Goal: Information Seeking & Learning: Learn about a topic

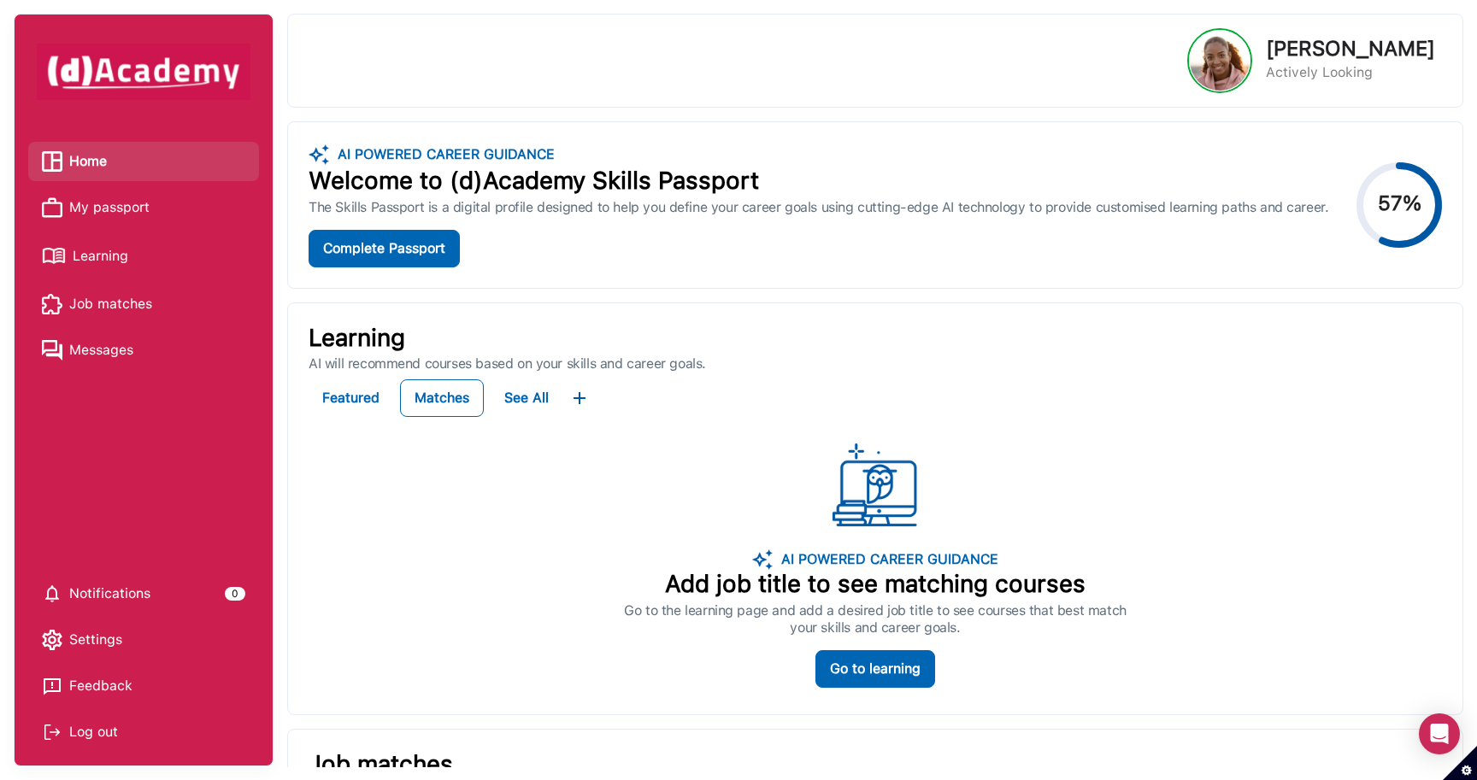
click at [120, 256] on span "Learning" at bounding box center [101, 257] width 56 height 26
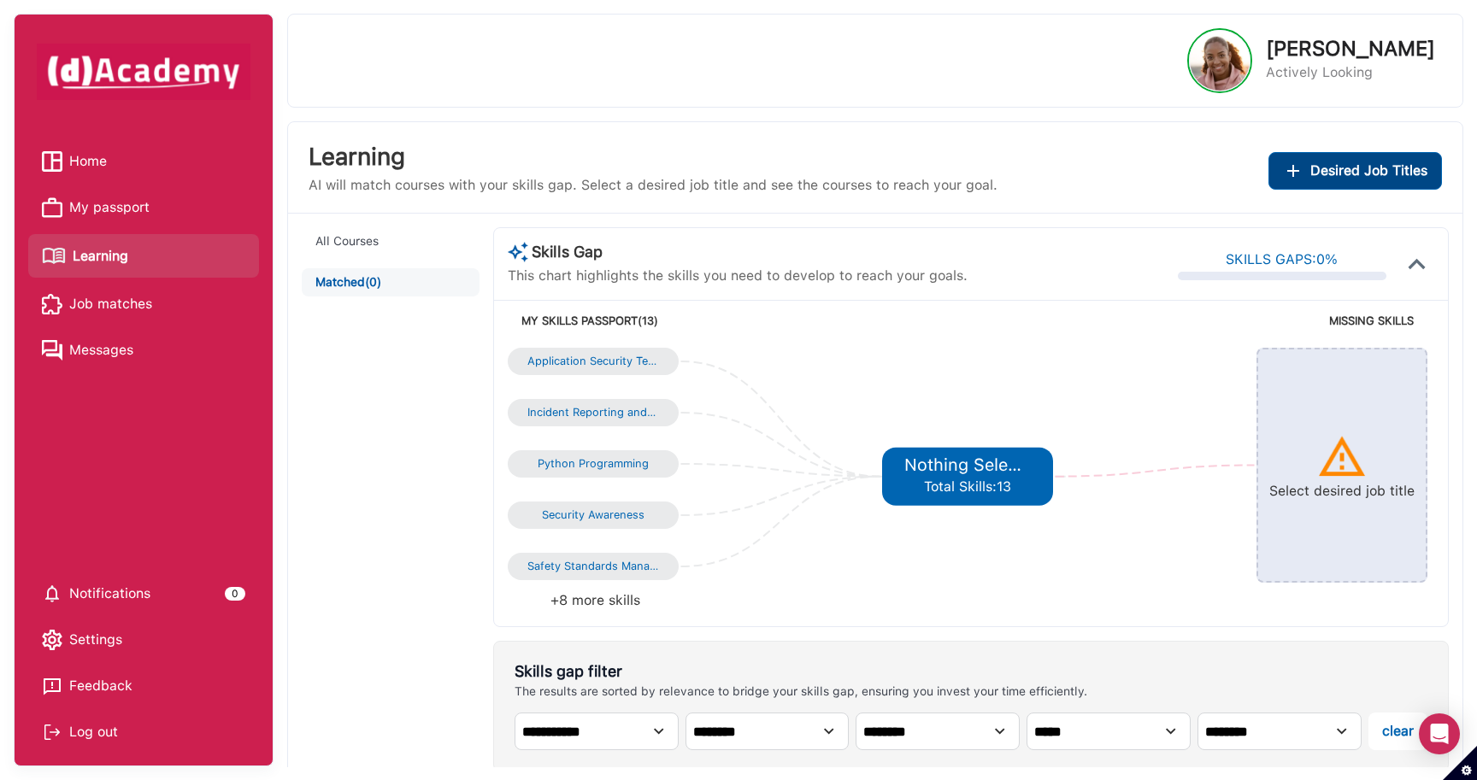
click at [1317, 174] on span "Desired Job Titles" at bounding box center [1368, 171] width 117 height 24
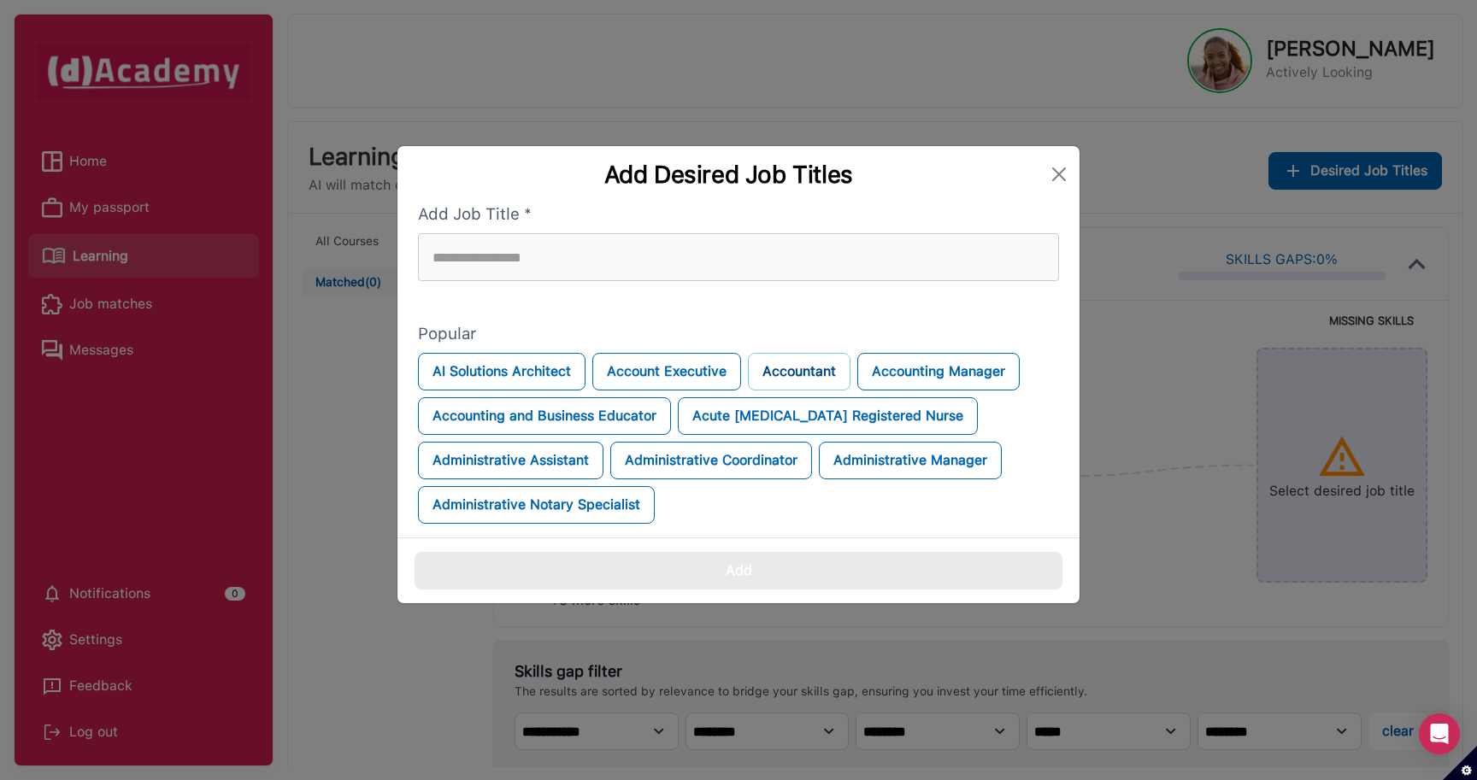
click at [773, 374] on button "Accountant" at bounding box center [799, 372] width 103 height 38
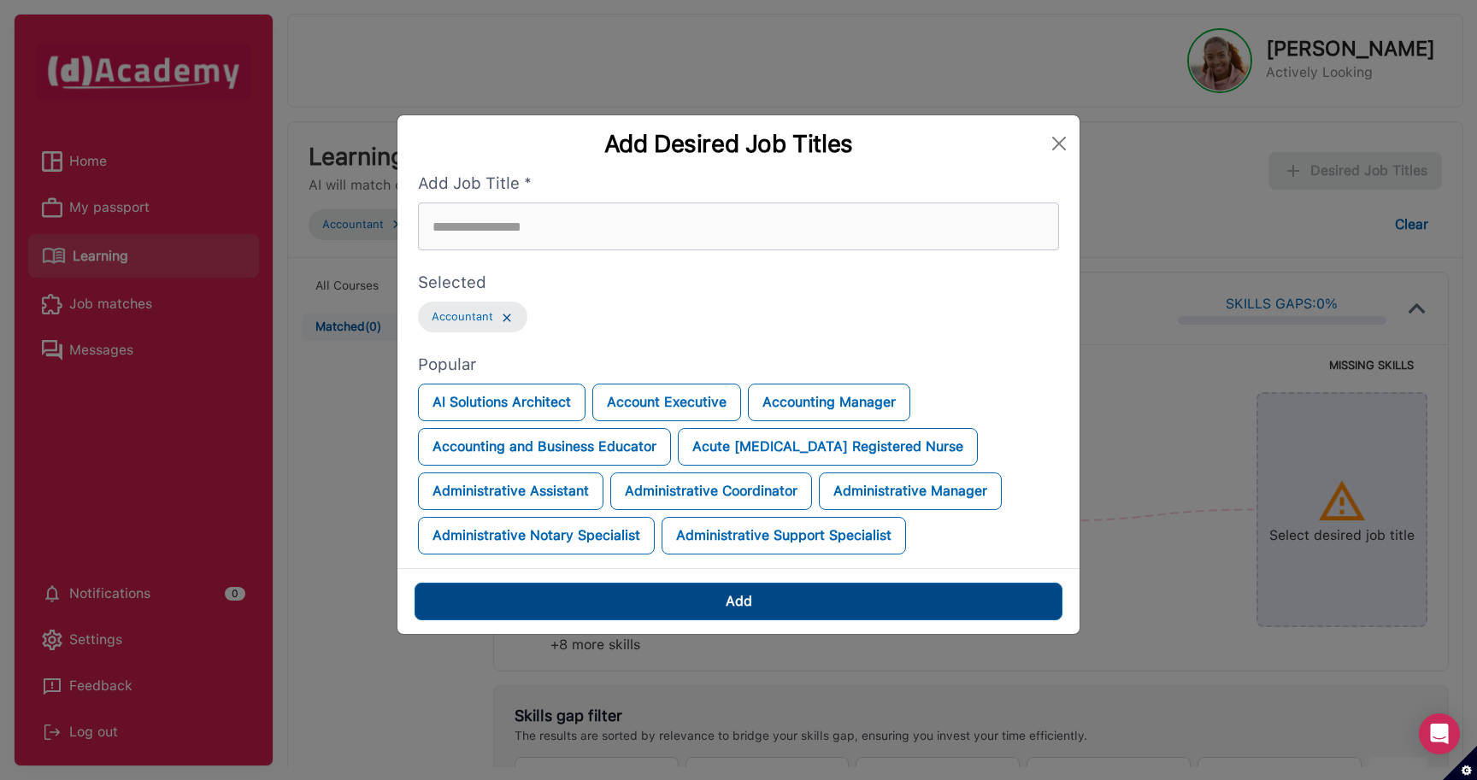
click at [716, 600] on button "Add" at bounding box center [738, 602] width 648 height 38
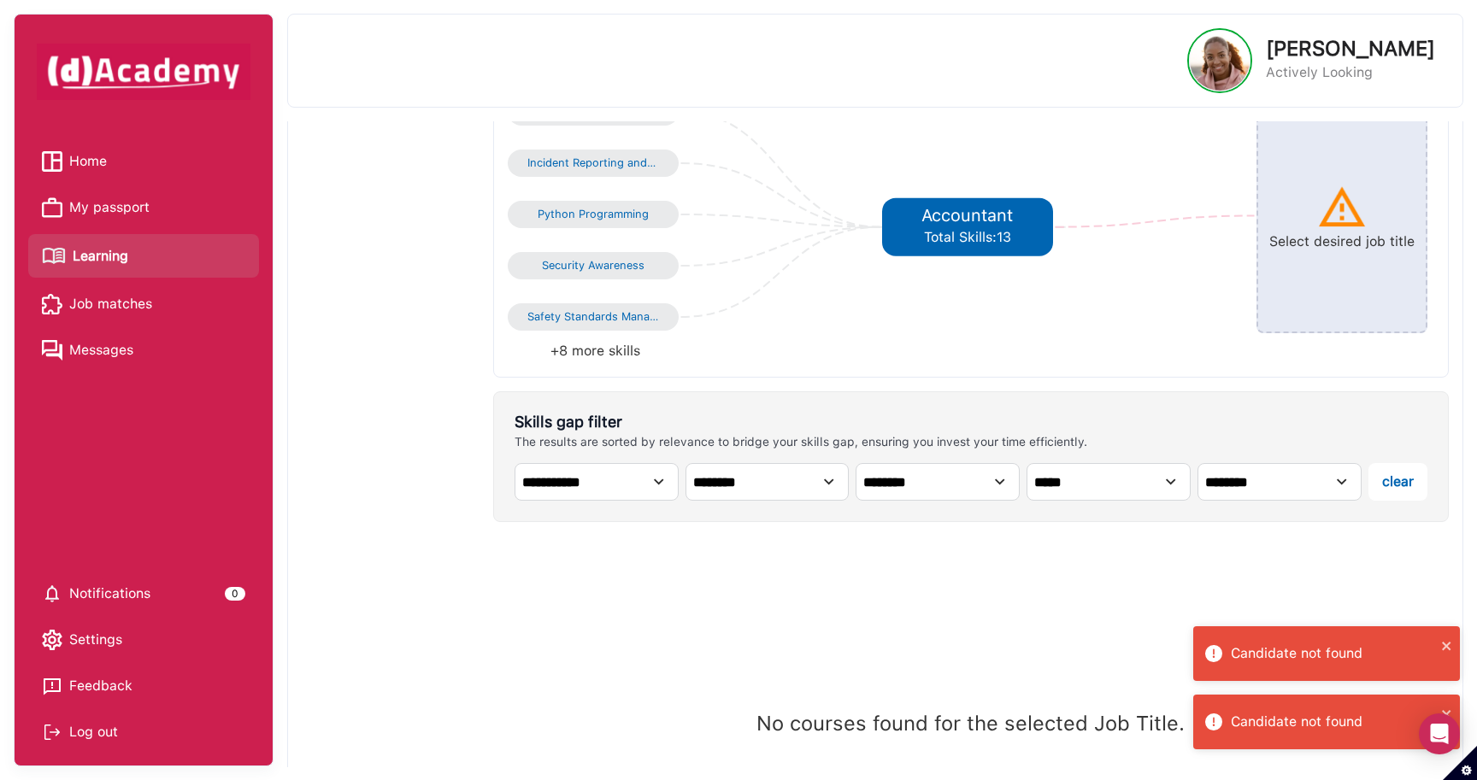
scroll to position [244, 0]
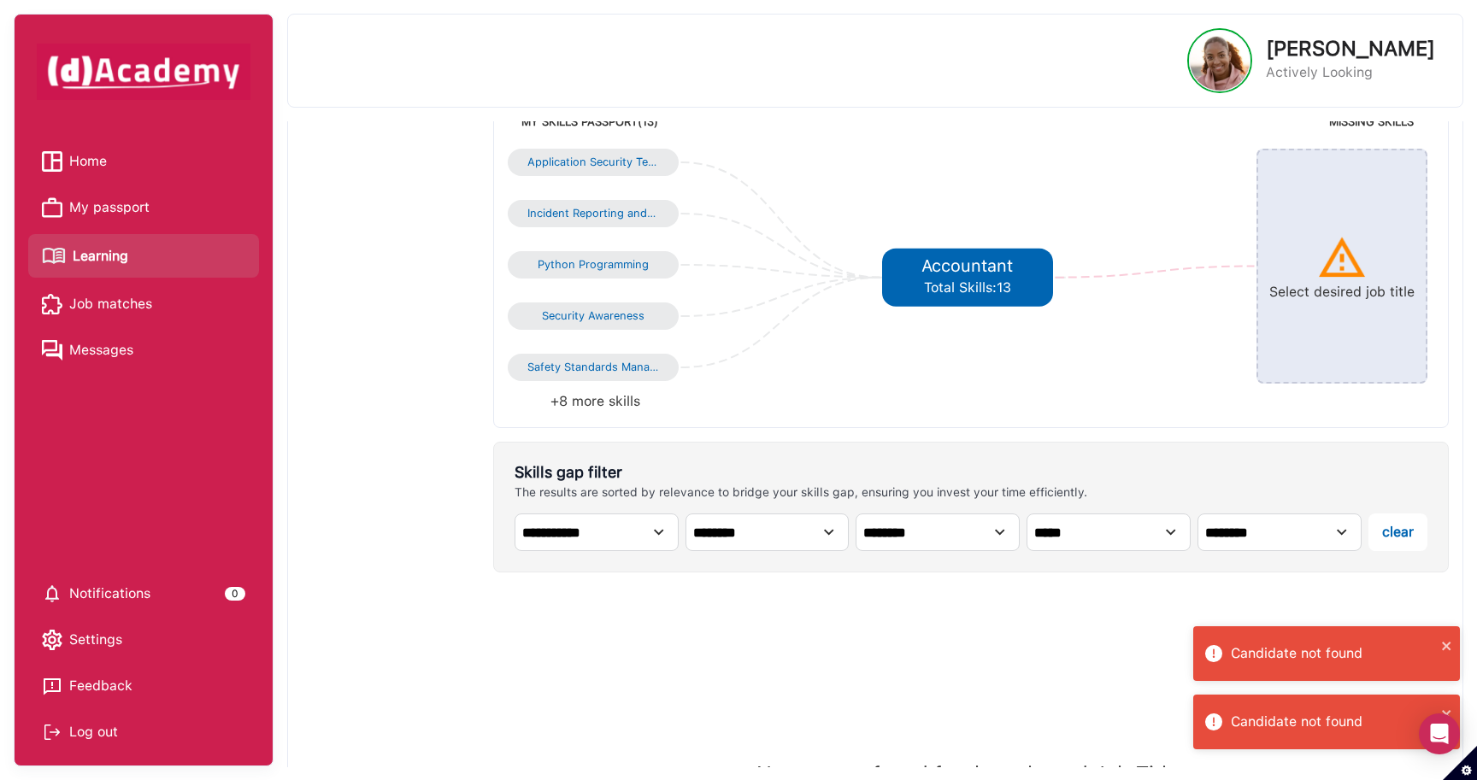
click at [627, 539] on select "**********" at bounding box center [596, 533] width 164 height 38
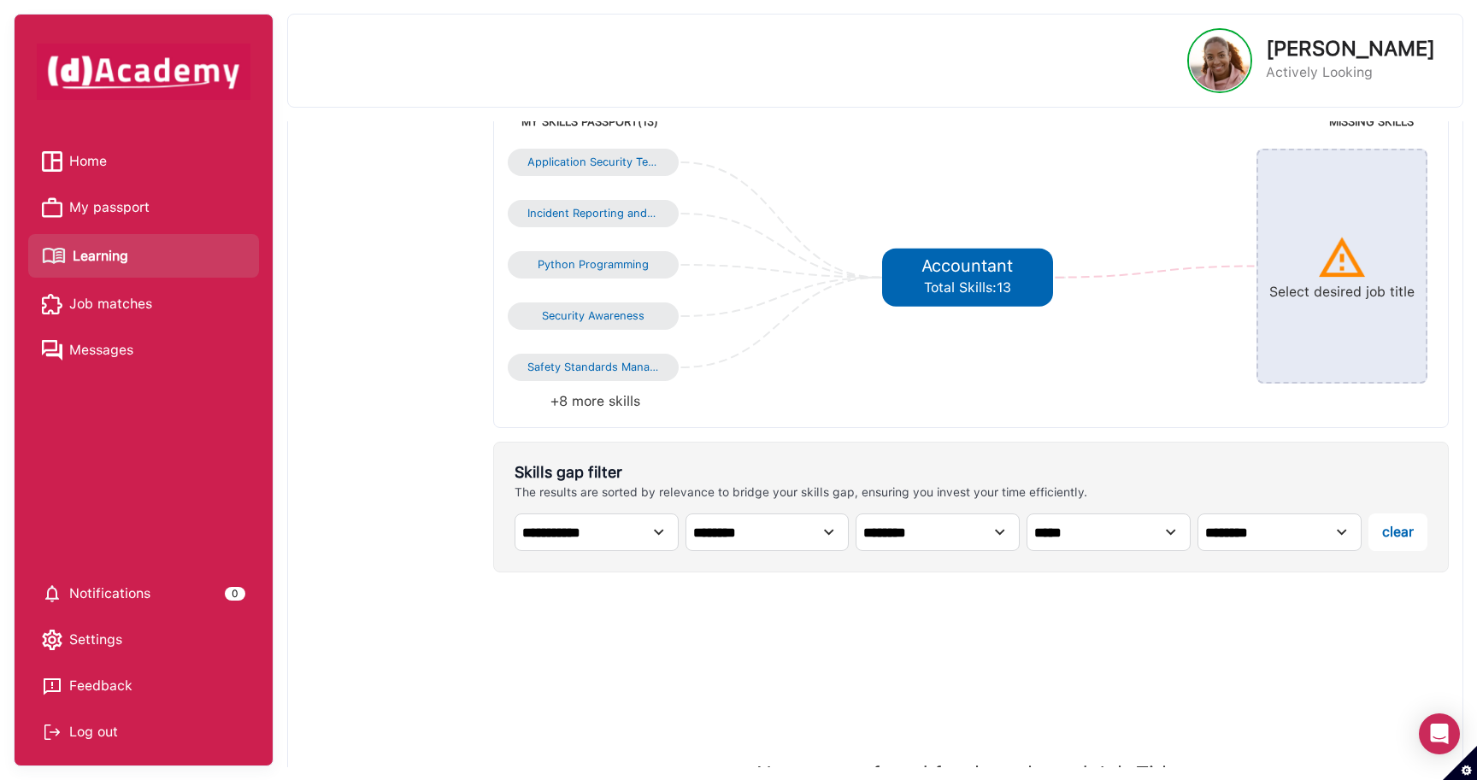
click at [145, 307] on span "Job matches" at bounding box center [110, 304] width 83 height 26
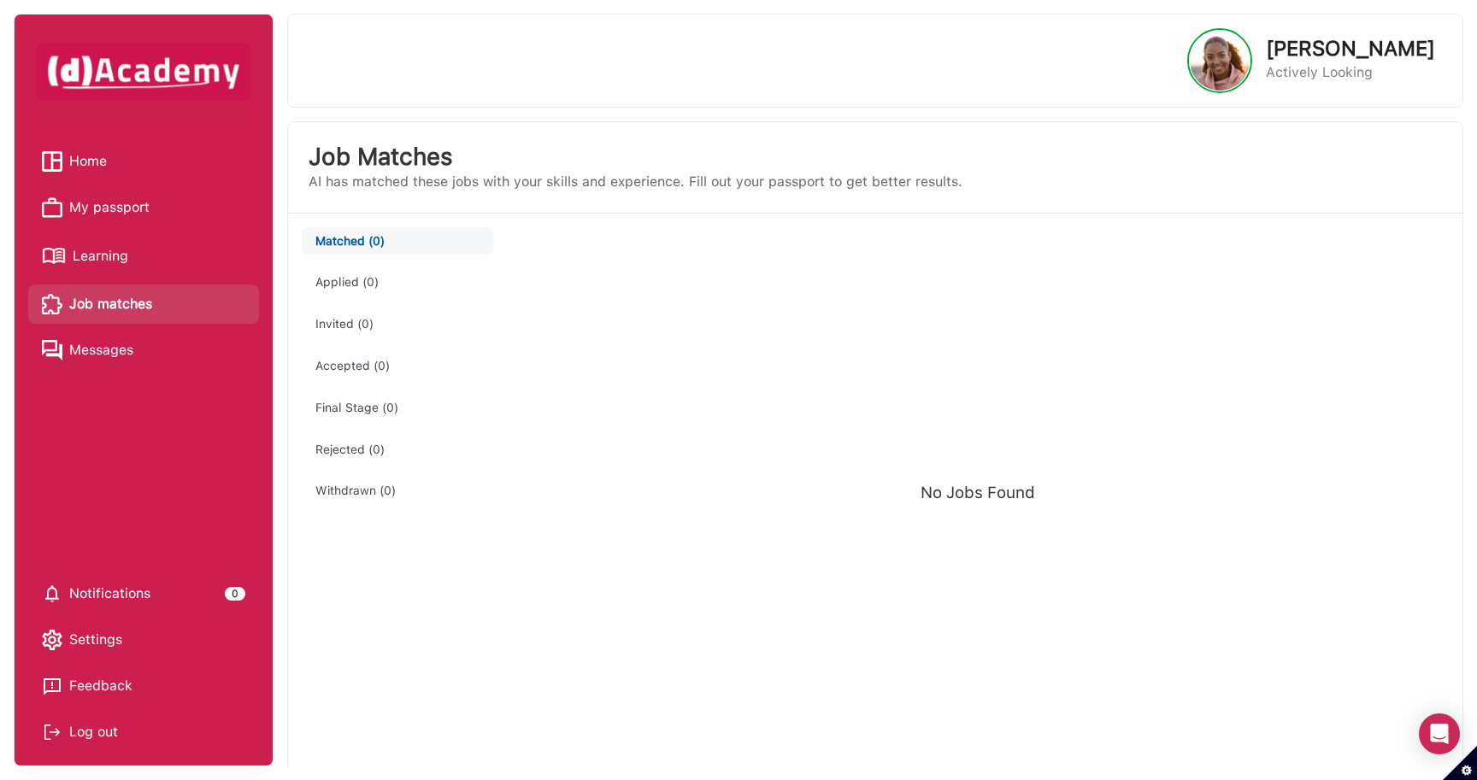
scroll to position [6, 0]
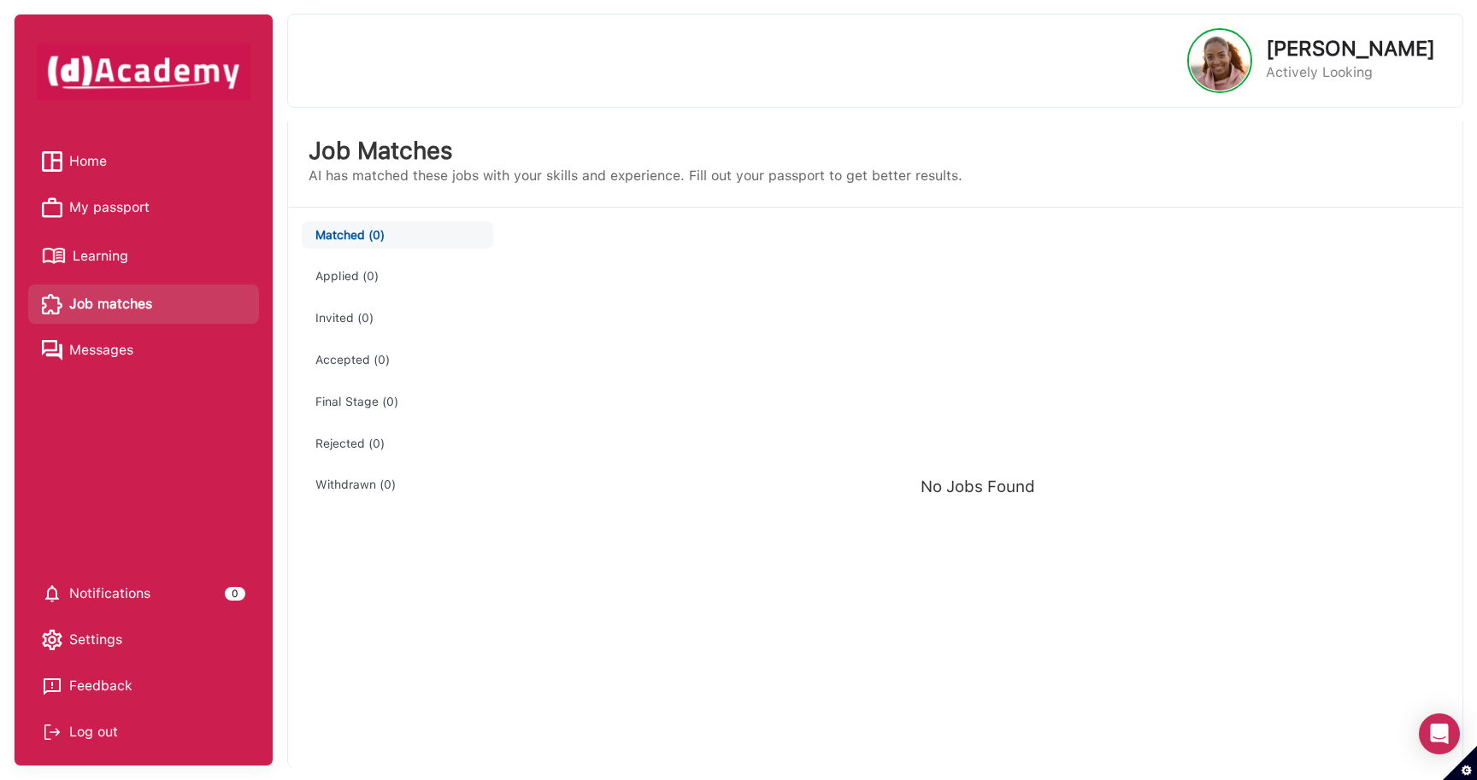
click at [97, 732] on div "Log out" at bounding box center [143, 733] width 203 height 26
